Goal: Task Accomplishment & Management: Manage account settings

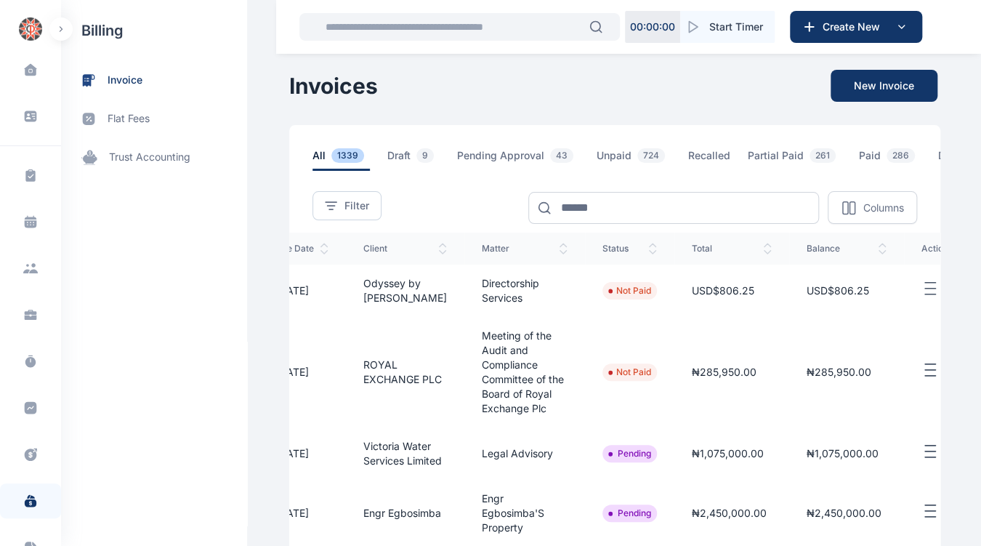
scroll to position [0, 233]
click at [925, 446] on line "button" at bounding box center [930, 446] width 10 height 0
click at [839, 508] on span "Approve" at bounding box center [859, 501] width 41 height 15
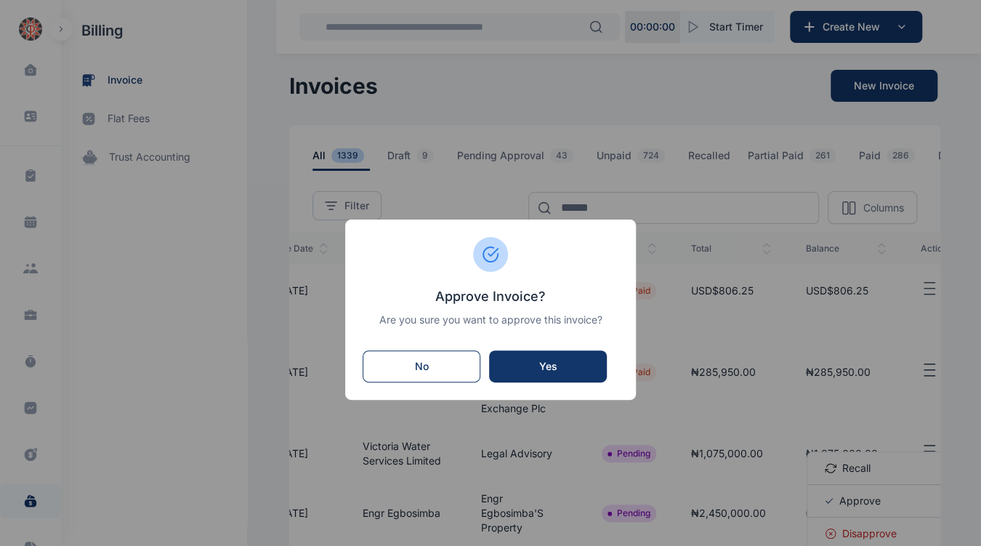
click at [564, 379] on button "Yes" at bounding box center [548, 366] width 118 height 32
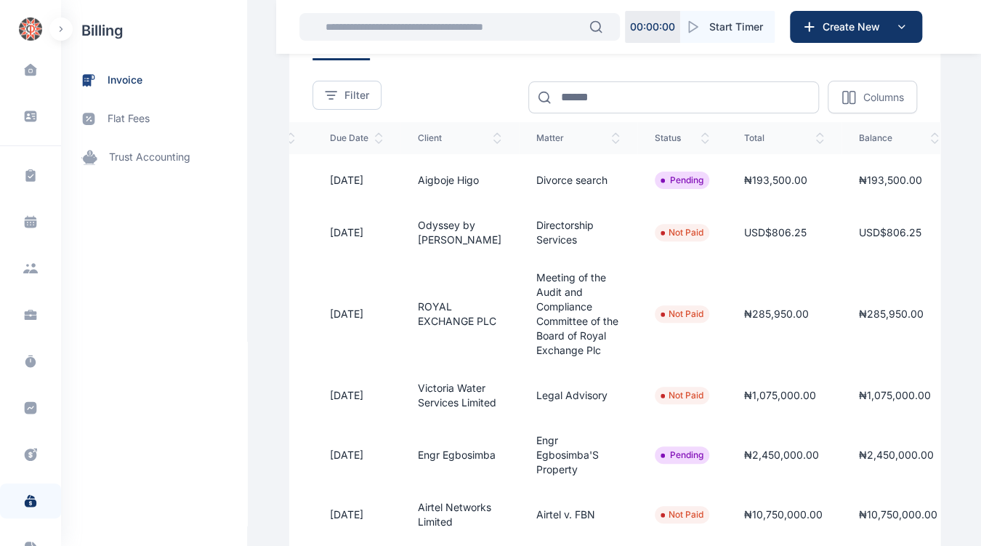
scroll to position [0, 225]
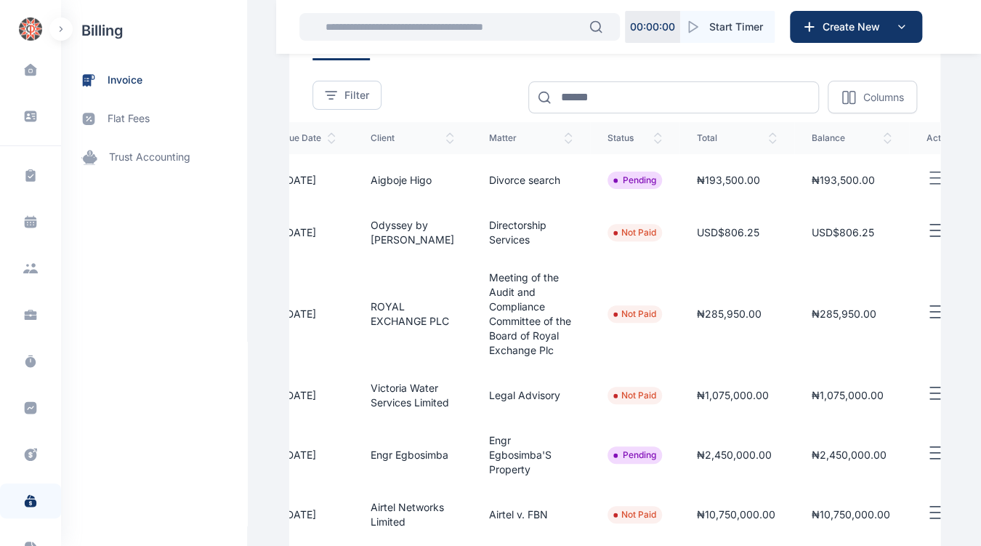
click at [930, 172] on line "button" at bounding box center [935, 172] width 10 height 0
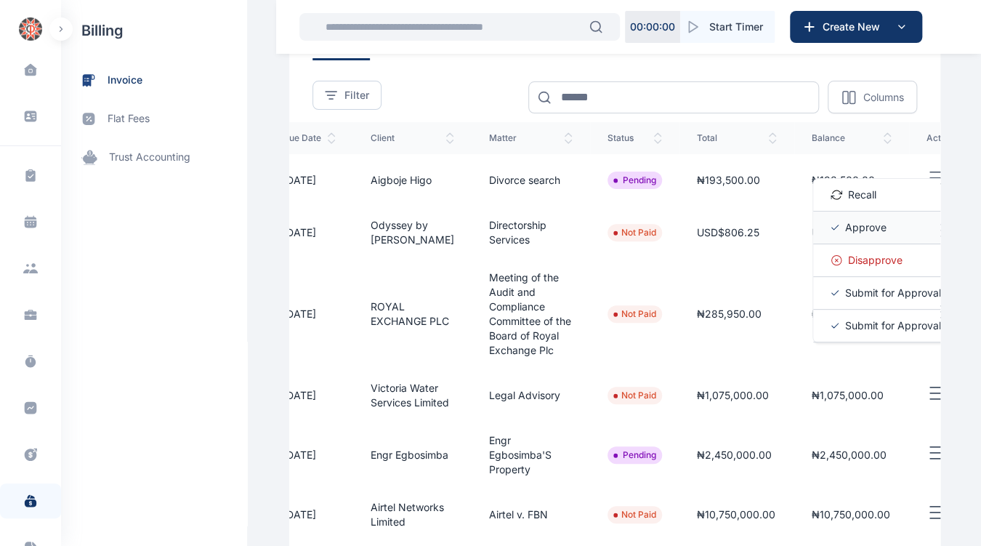
click at [845, 235] on span "Approve" at bounding box center [865, 227] width 41 height 15
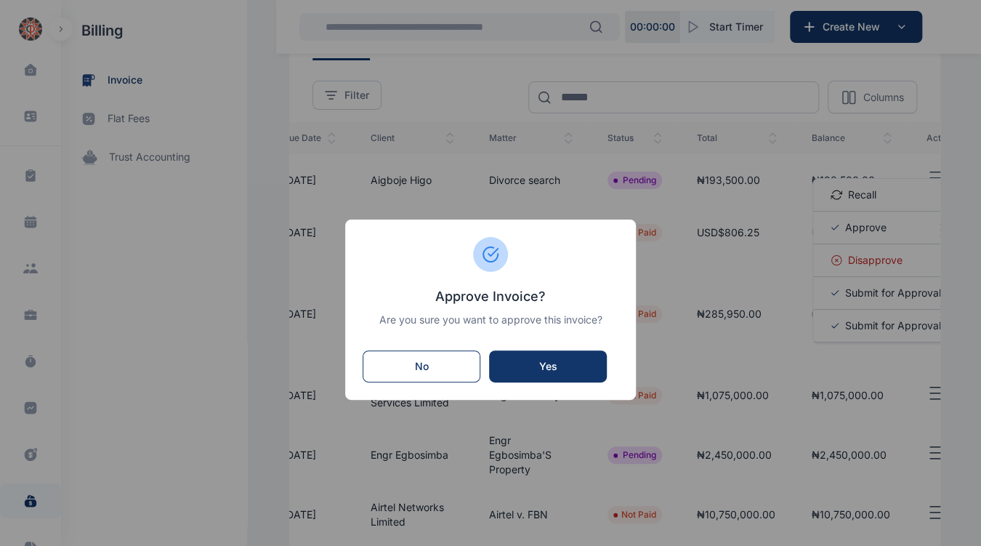
click at [568, 359] on div "Yes" at bounding box center [548, 366] width 89 height 15
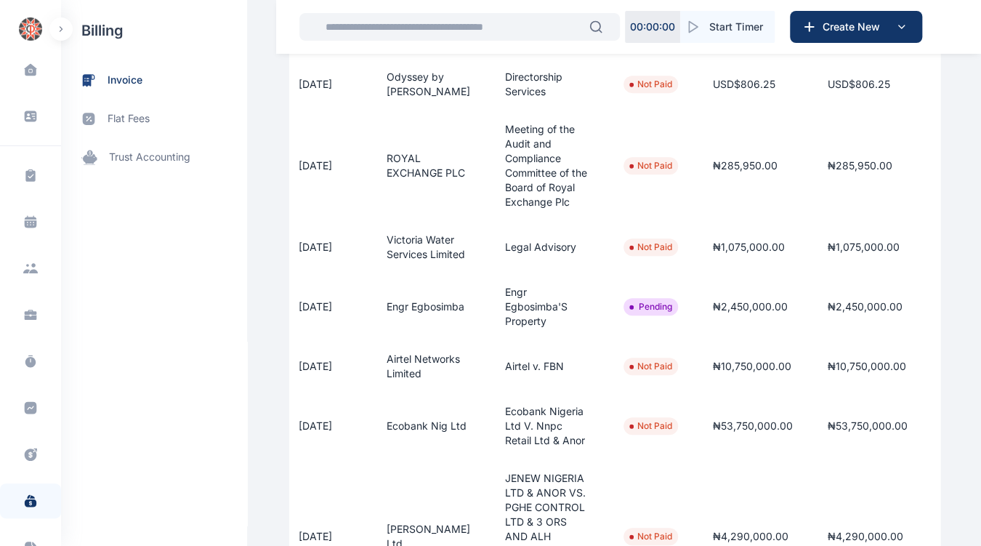
scroll to position [0, 225]
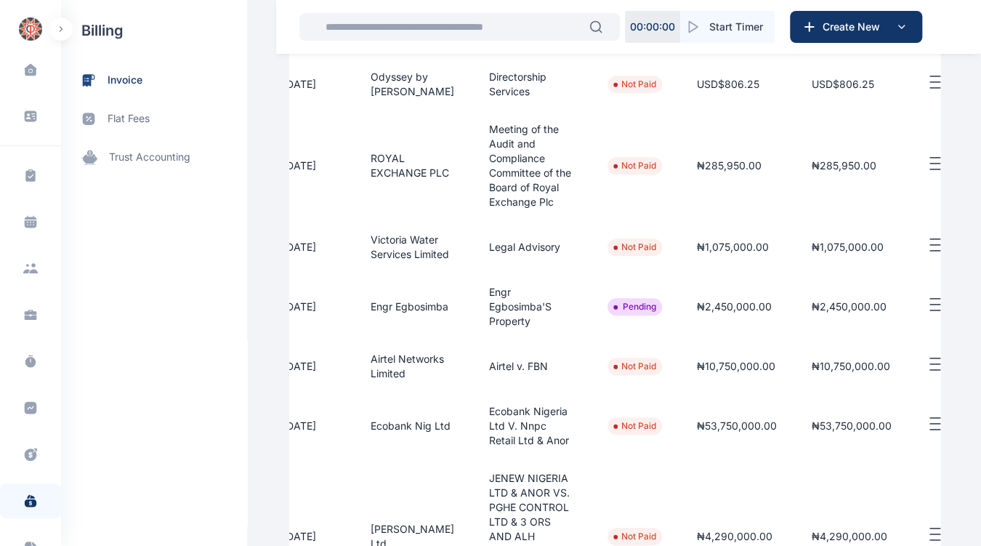
click at [927, 314] on icon "button" at bounding box center [935, 305] width 17 height 18
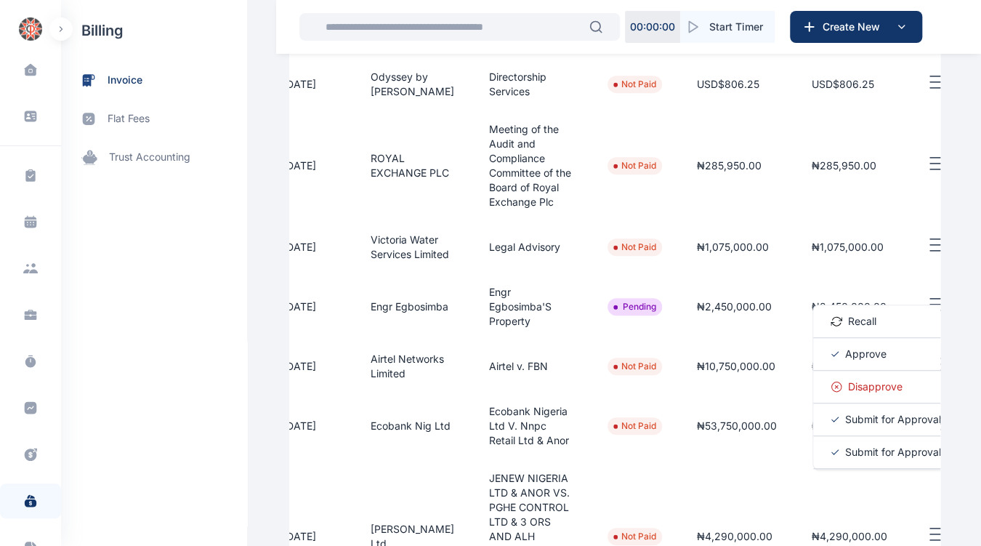
click at [845, 361] on span "Approve" at bounding box center [865, 354] width 41 height 15
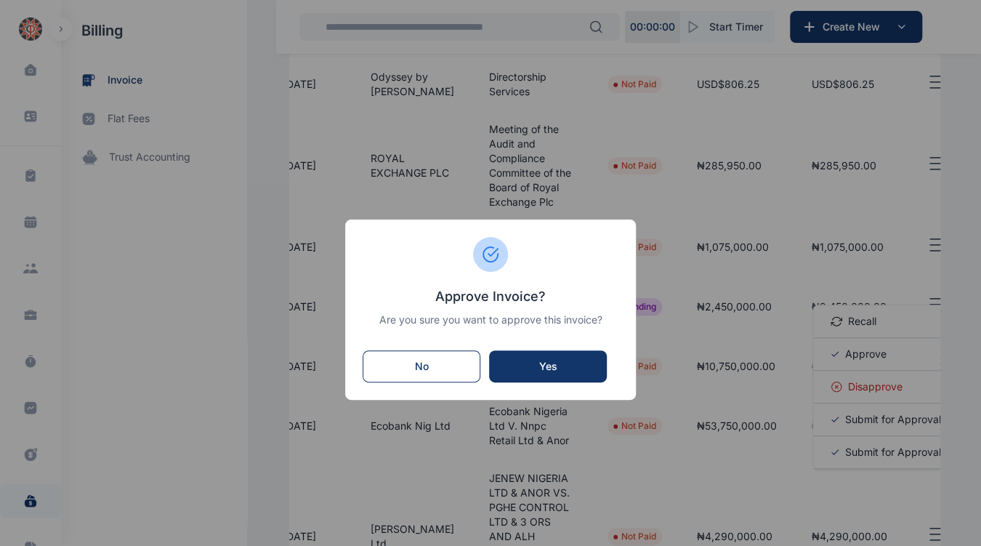
click at [573, 367] on div "Yes" at bounding box center [548, 366] width 89 height 15
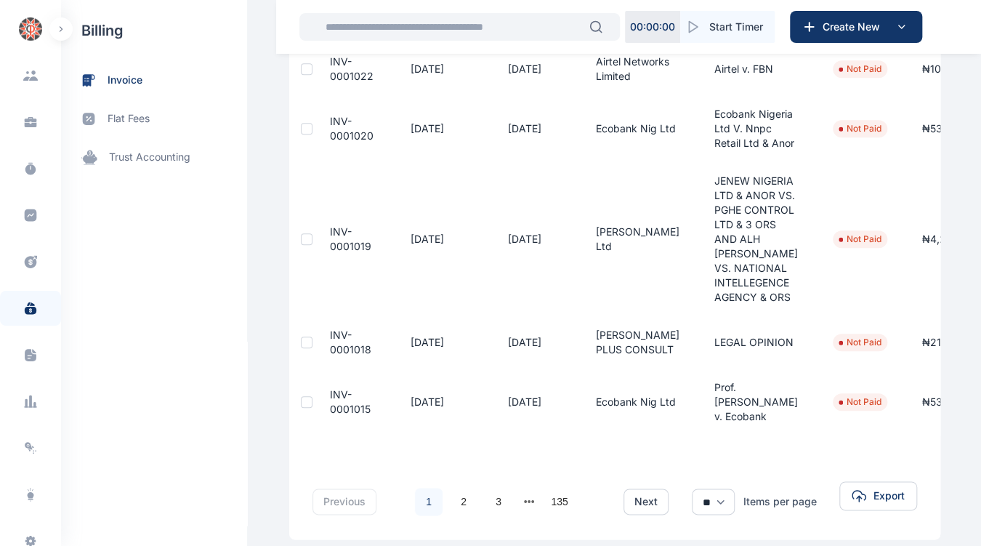
scroll to position [245, 0]
click at [31, 531] on div "E I" at bounding box center [30, 528] width 23 height 17
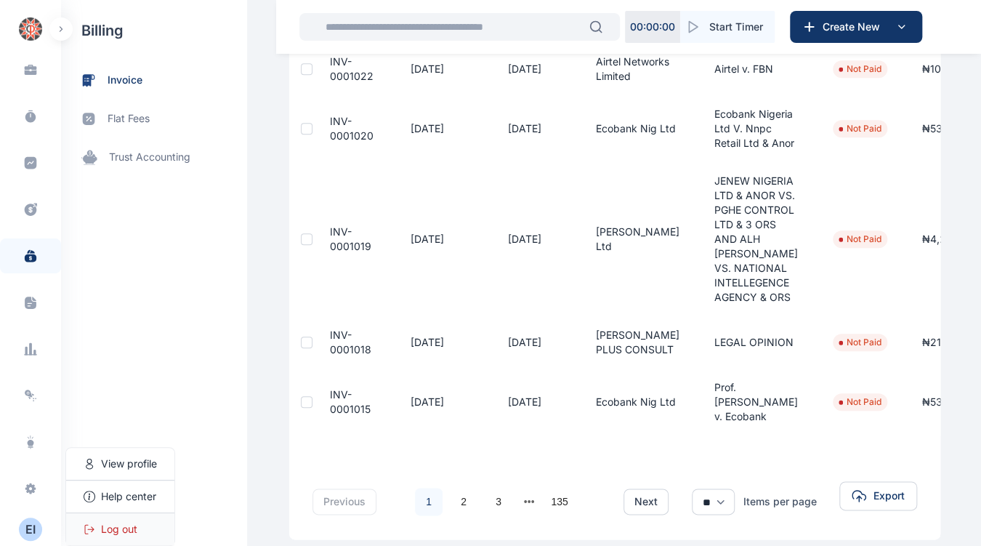
click at [132, 541] on div "Log out" at bounding box center [120, 529] width 108 height 32
